Goal: Find specific fact: Find specific fact

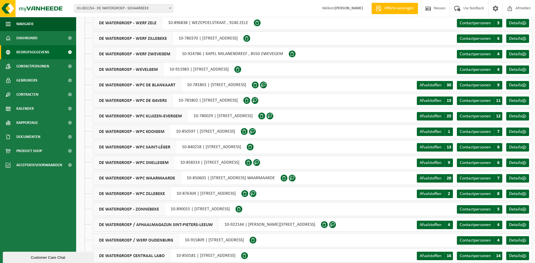
scroll to position [2171, 0]
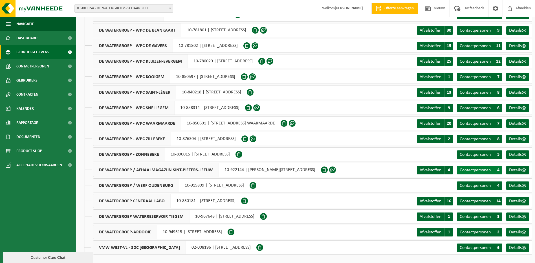
click at [488, 171] on span "Contactpersonen" at bounding box center [475, 170] width 31 height 5
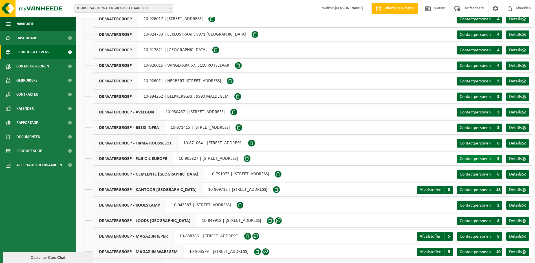
scroll to position [0, 0]
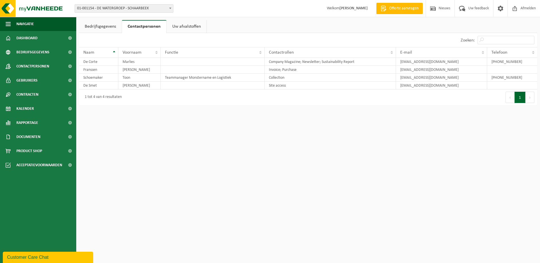
click at [195, 29] on link "Uw afvalstoffen" at bounding box center [186, 26] width 40 height 13
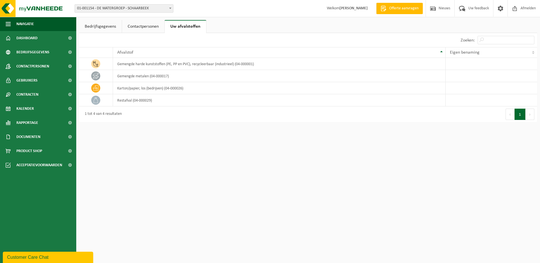
click at [155, 23] on link "Contactpersonen" at bounding box center [143, 26] width 42 height 13
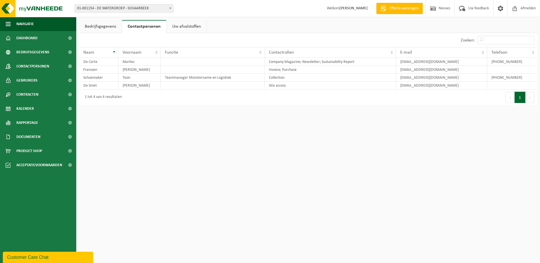
click at [109, 29] on link "Bedrijfsgegevens" at bounding box center [100, 26] width 43 height 13
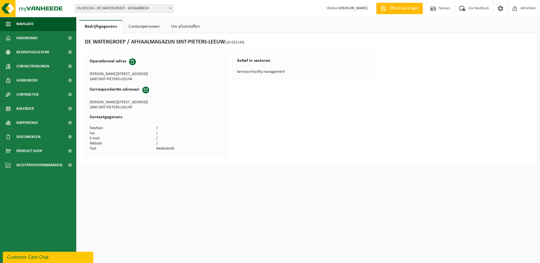
click at [154, 27] on link "Contactpersonen" at bounding box center [144, 26] width 42 height 13
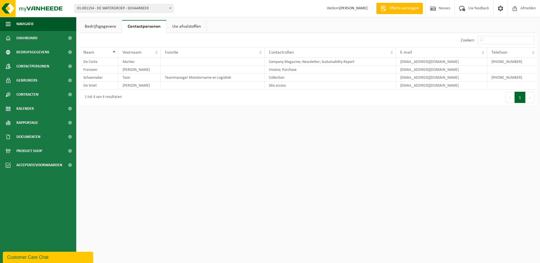
click at [111, 27] on link "Bedrijfsgegevens" at bounding box center [100, 26] width 43 height 13
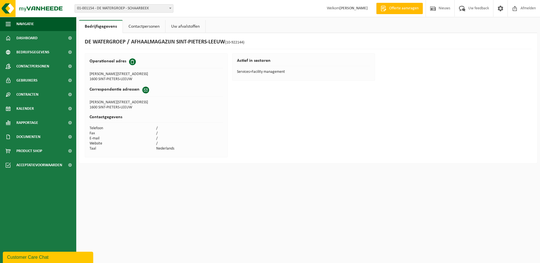
drag, startPoint x: 131, startPoint y: 41, endPoint x: 224, endPoint y: 38, distance: 92.9
click at [224, 38] on div "DE WATERGROEP / AFHAALMAGAZIJN [GEOGRAPHIC_DATA] (10-922144) Operationeel adres…" at bounding box center [308, 98] width 458 height 130
copy h1 "AFHAALMAGAZIJN SINT-PIETERS-LEEUW"
click at [109, 78] on td "1600 SINT-PIETERS-LEEUW" at bounding box center [122, 79] width 67 height 5
drag, startPoint x: 90, startPoint y: 74, endPoint x: 138, endPoint y: 83, distance: 49.1
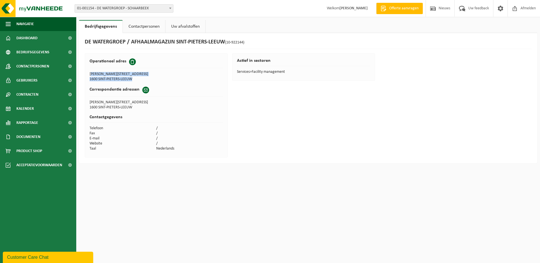
click at [138, 83] on div "Operationeel adres [PERSON_NAME][STREET_ADDRESS]-LEEUW Correspondentie adressen…" at bounding box center [156, 105] width 143 height 104
copy tbody "PETRUS [STREET_ADDRESS]"
click at [262, 93] on div "DE WATERGROEP / AFHAALMAGAZIJN [GEOGRAPHIC_DATA] (10-922144) Operationeel adres…" at bounding box center [308, 98] width 458 height 130
drag, startPoint x: 91, startPoint y: 74, endPoint x: 126, endPoint y: 75, distance: 35.6
click at [126, 75] on td "[PERSON_NAME][STREET_ADDRESS]" at bounding box center [122, 74] width 67 height 5
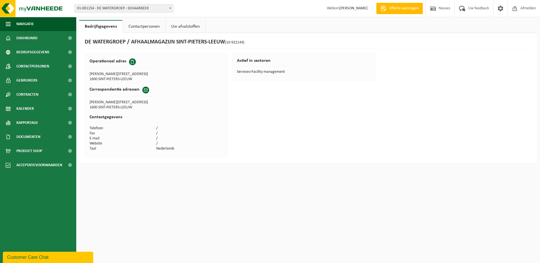
drag, startPoint x: 126, startPoint y: 75, endPoint x: 139, endPoint y: 76, distance: 13.3
click at [141, 76] on td "[PERSON_NAME][STREET_ADDRESS]" at bounding box center [122, 74] width 67 height 5
drag, startPoint x: 89, startPoint y: 74, endPoint x: 138, endPoint y: 76, distance: 49.1
click at [138, 76] on td "[PERSON_NAME][STREET_ADDRESS]" at bounding box center [122, 74] width 67 height 5
copy td "[PERSON_NAME][STREET_ADDRESS]"
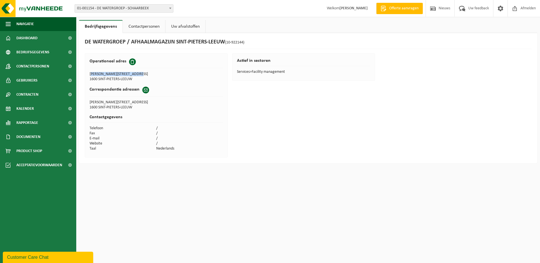
click at [149, 29] on link "Contactpersonen" at bounding box center [144, 26] width 42 height 13
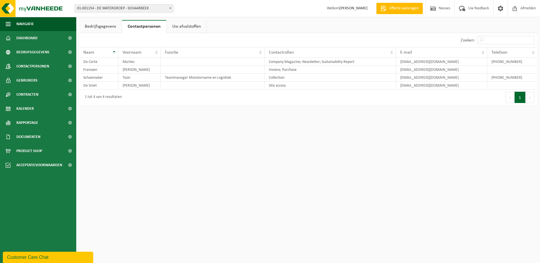
click at [101, 27] on link "Bedrijfsgegevens" at bounding box center [100, 26] width 43 height 13
